Goal: Share content: Share content

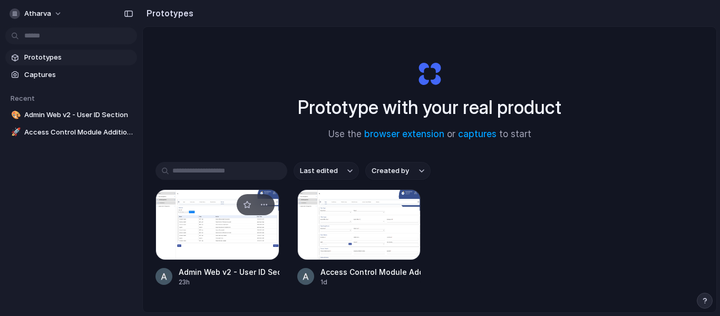
click at [216, 231] on div at bounding box center [218, 224] width 124 height 71
click at [370, 239] on div at bounding box center [359, 224] width 124 height 71
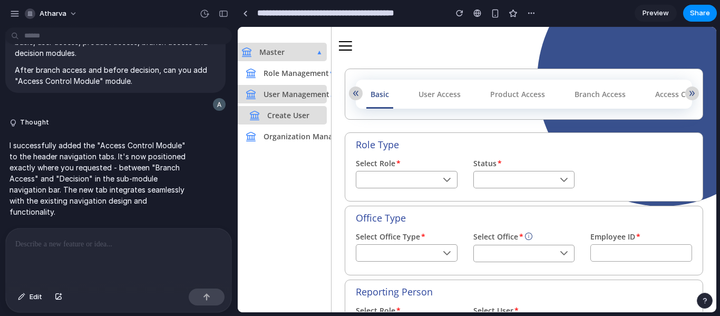
click at [154, 240] on p at bounding box center [118, 244] width 207 height 13
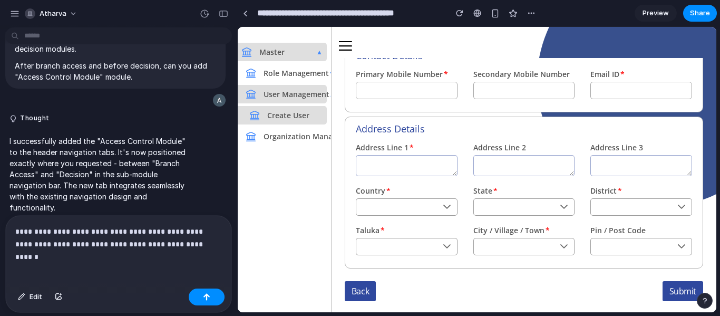
scroll to position [427, 0]
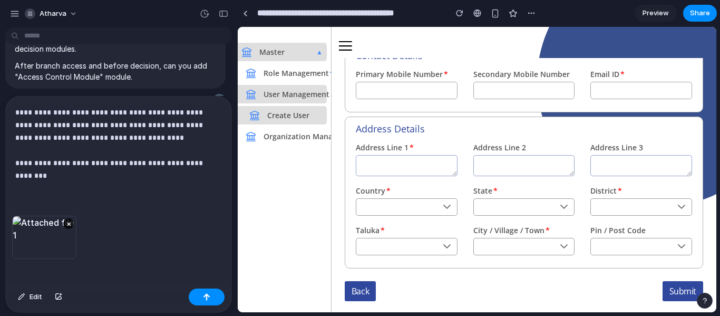
click at [123, 176] on p "**********" at bounding box center [116, 144] width 202 height 76
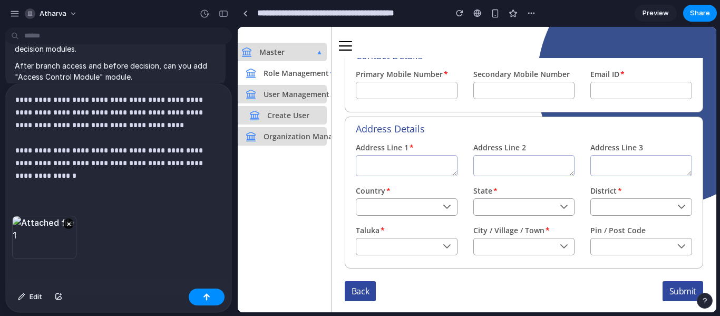
click at [294, 134] on span "Organization Management" at bounding box center [308, 136] width 104 height 13
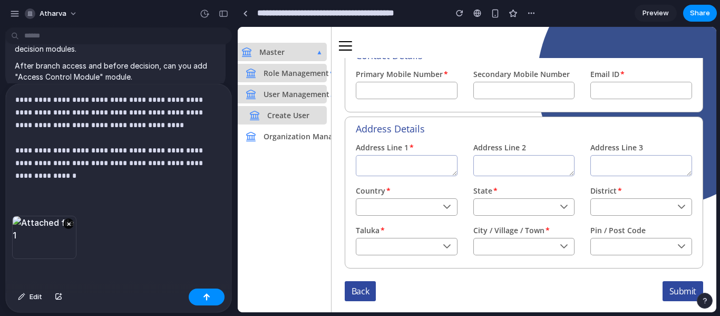
click at [295, 67] on span "Role Management" at bounding box center [292, 72] width 73 height 13
click at [83, 168] on p "**********" at bounding box center [116, 137] width 202 height 89
click at [91, 174] on p "**********" at bounding box center [116, 137] width 202 height 89
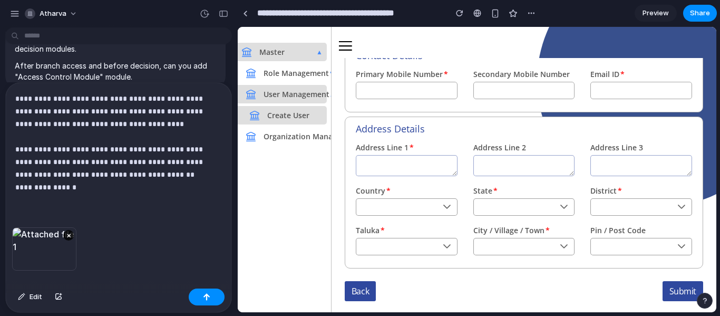
click at [101, 172] on p "**********" at bounding box center [116, 142] width 202 height 101
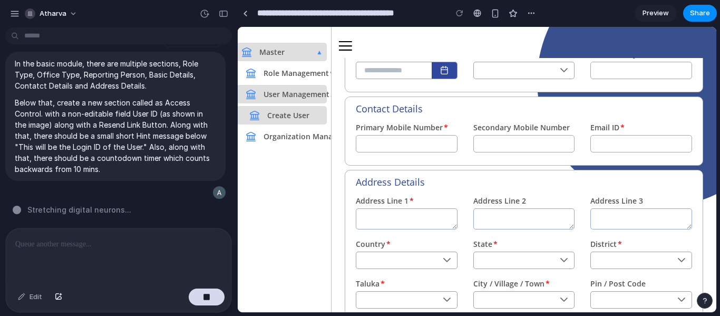
scroll to position [264, 0]
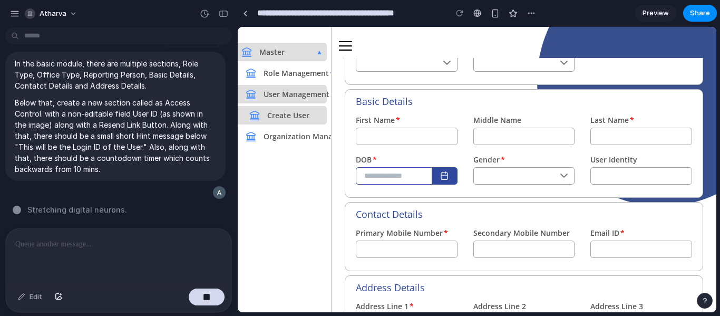
click at [447, 173] on icon "button" at bounding box center [444, 175] width 8 height 8
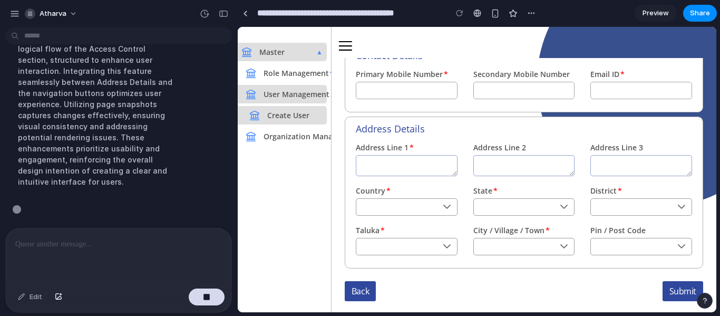
scroll to position [502, 0]
click at [69, 16] on button "atharva" at bounding box center [52, 13] width 62 height 17
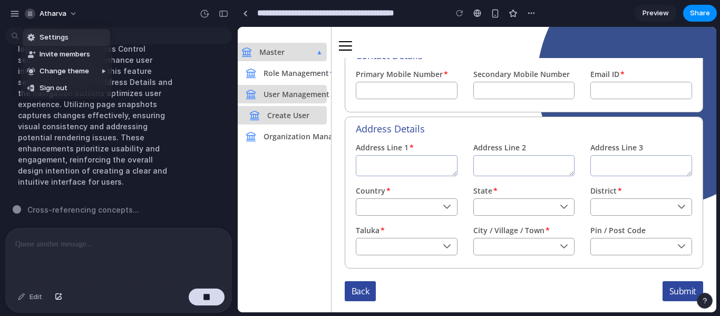
click at [90, 13] on div "Settings Invite members Change theme Sign out" at bounding box center [360, 158] width 720 height 316
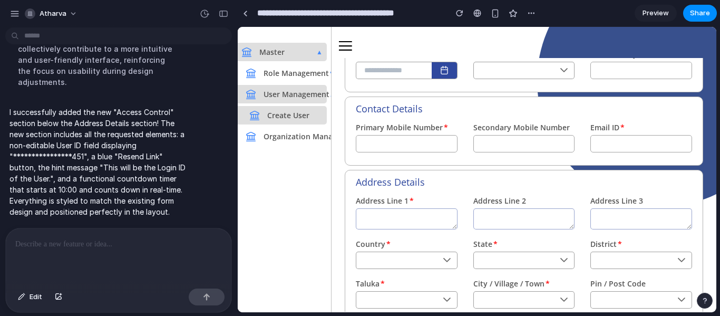
scroll to position [515, 0]
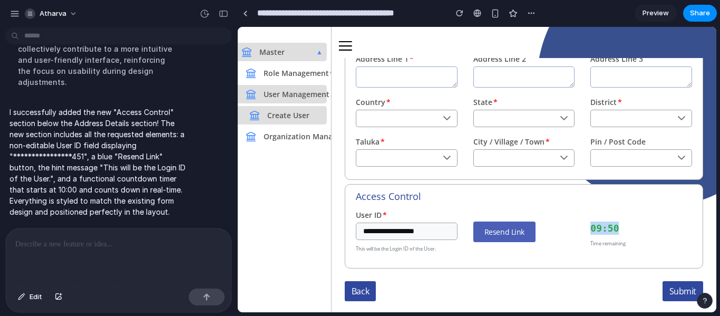
drag, startPoint x: 616, startPoint y: 224, endPoint x: 577, endPoint y: 228, distance: 39.8
click at [563, 227] on div "**********" at bounding box center [524, 236] width 352 height 55
drag, startPoint x: 603, startPoint y: 231, endPoint x: 603, endPoint y: 239, distance: 8.4
click at [604, 231] on div "09:50" at bounding box center [641, 227] width 102 height 13
drag, startPoint x: 614, startPoint y: 229, endPoint x: 578, endPoint y: 228, distance: 35.9
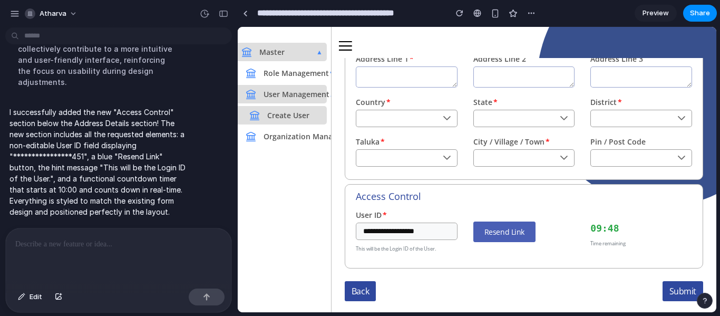
click at [578, 228] on div "**********" at bounding box center [524, 236] width 352 height 55
click at [611, 226] on div "09:48" at bounding box center [641, 227] width 102 height 13
drag, startPoint x: 613, startPoint y: 227, endPoint x: 581, endPoint y: 222, distance: 32.4
click at [569, 222] on div "**********" at bounding box center [524, 236] width 352 height 55
click at [590, 227] on div "09:47" at bounding box center [641, 227] width 102 height 13
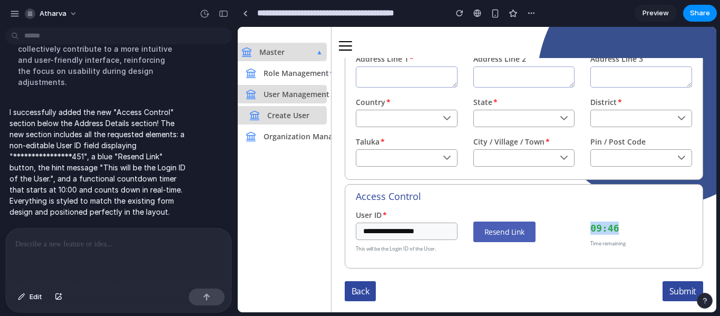
drag, startPoint x: 585, startPoint y: 228, endPoint x: 616, endPoint y: 224, distance: 30.9
click at [616, 224] on div "09:46 Time remaining" at bounding box center [642, 236] width 118 height 55
click at [617, 225] on div "09:46" at bounding box center [641, 227] width 102 height 13
drag, startPoint x: 597, startPoint y: 231, endPoint x: 567, endPoint y: 236, distance: 30.9
click at [567, 236] on div "**********" at bounding box center [524, 236] width 352 height 55
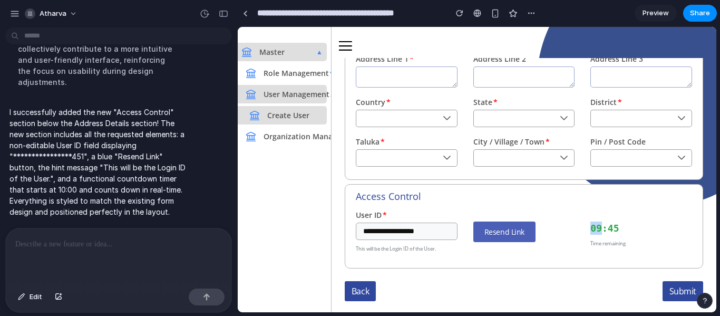
click at [563, 227] on div "Resend Link" at bounding box center [524, 231] width 102 height 21
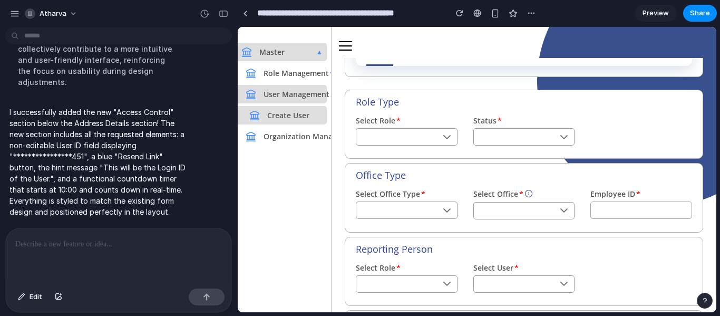
scroll to position [0, 0]
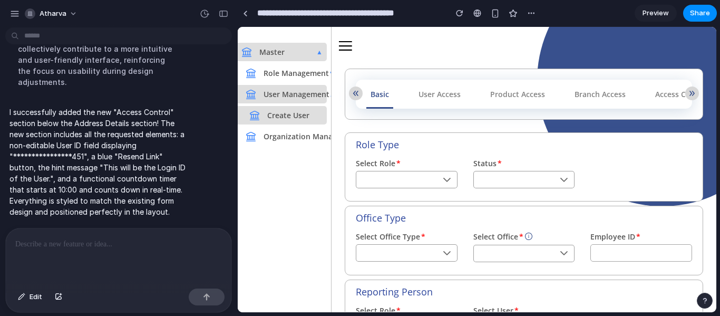
click at [134, 257] on div at bounding box center [119, 256] width 226 height 56
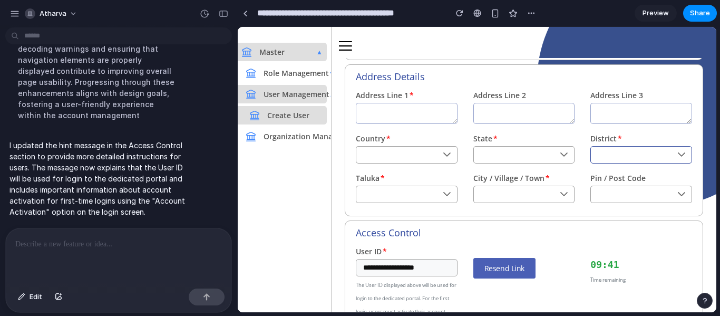
scroll to position [568, 0]
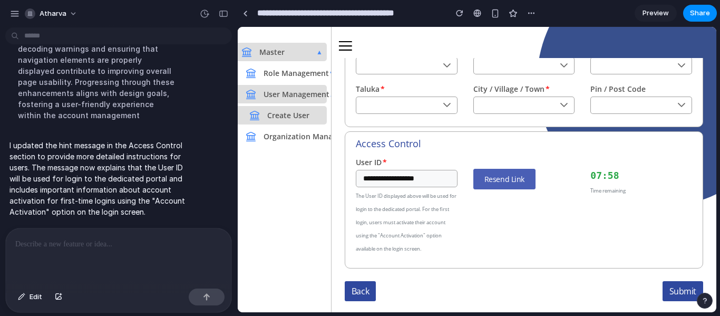
click at [128, 251] on div at bounding box center [119, 256] width 226 height 56
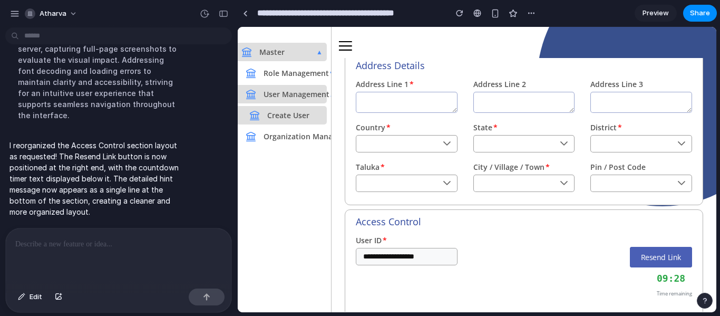
scroll to position [566, 0]
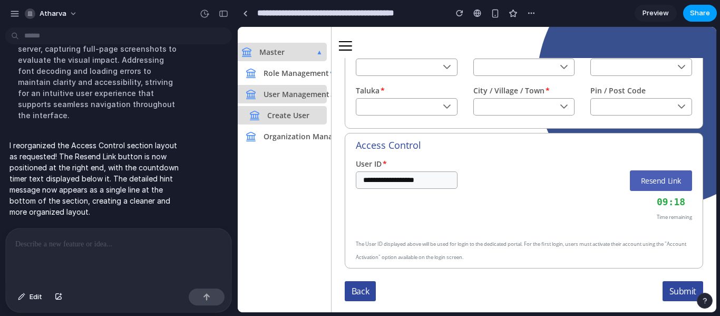
click at [691, 12] on span "Share" at bounding box center [700, 13] width 20 height 11
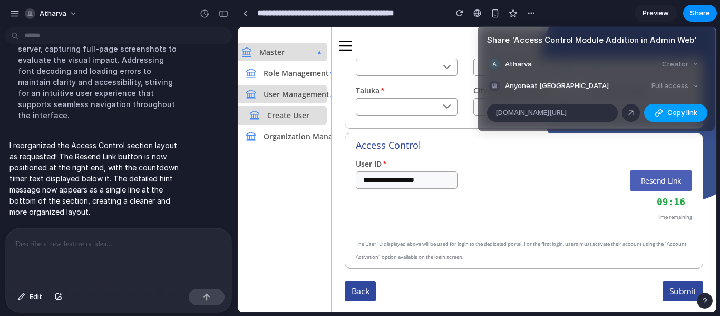
click at [657, 109] on div "button" at bounding box center [659, 113] width 8 height 8
click at [645, 196] on div "Share ' Access Control Module Addition in Admin Web ' Atharva Creator Anyone at…" at bounding box center [360, 158] width 720 height 316
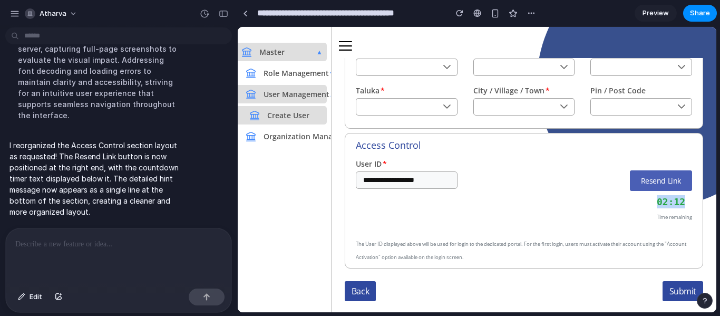
drag, startPoint x: 680, startPoint y: 202, endPoint x: 645, endPoint y: 207, distance: 35.1
click at [645, 207] on div "Resend Link 02:12 Time remaining" at bounding box center [582, 196] width 219 height 53
click at [648, 206] on div "Resend Link 02:12 Time remaining" at bounding box center [582, 196] width 219 height 53
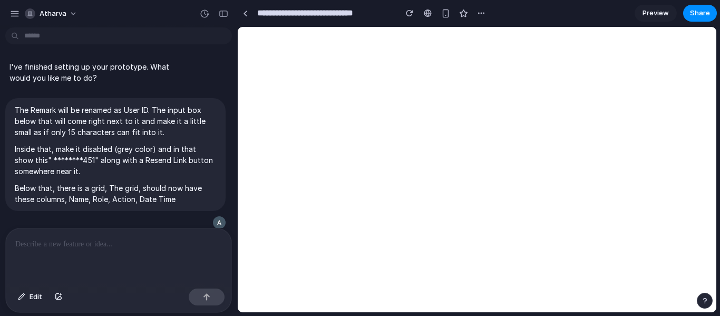
scroll to position [642, 0]
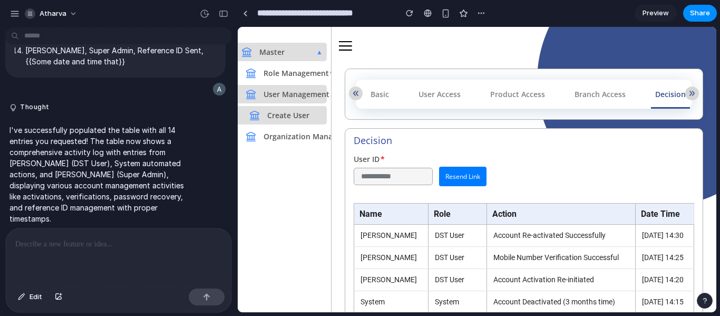
click at [696, 14] on span "Share" at bounding box center [700, 13] width 20 height 11
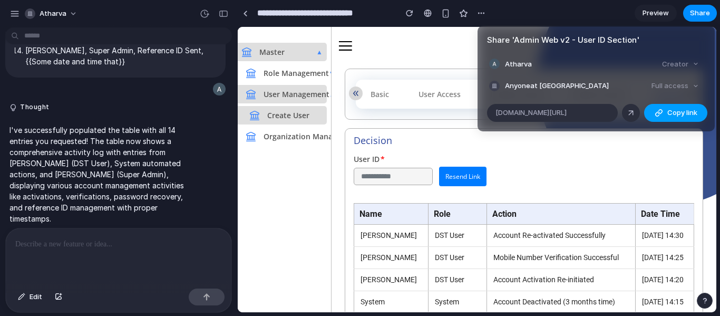
click at [665, 110] on button "Copy link" at bounding box center [675, 113] width 63 height 18
click at [546, 181] on div "Share ' Admin Web v2 - User ID Section ' Atharva Creator Anyone at Atharva Full…" at bounding box center [360, 158] width 720 height 316
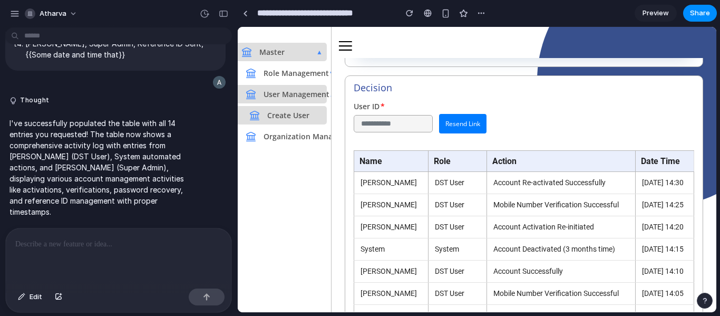
scroll to position [653, 0]
